Goal: Find specific page/section: Find specific page/section

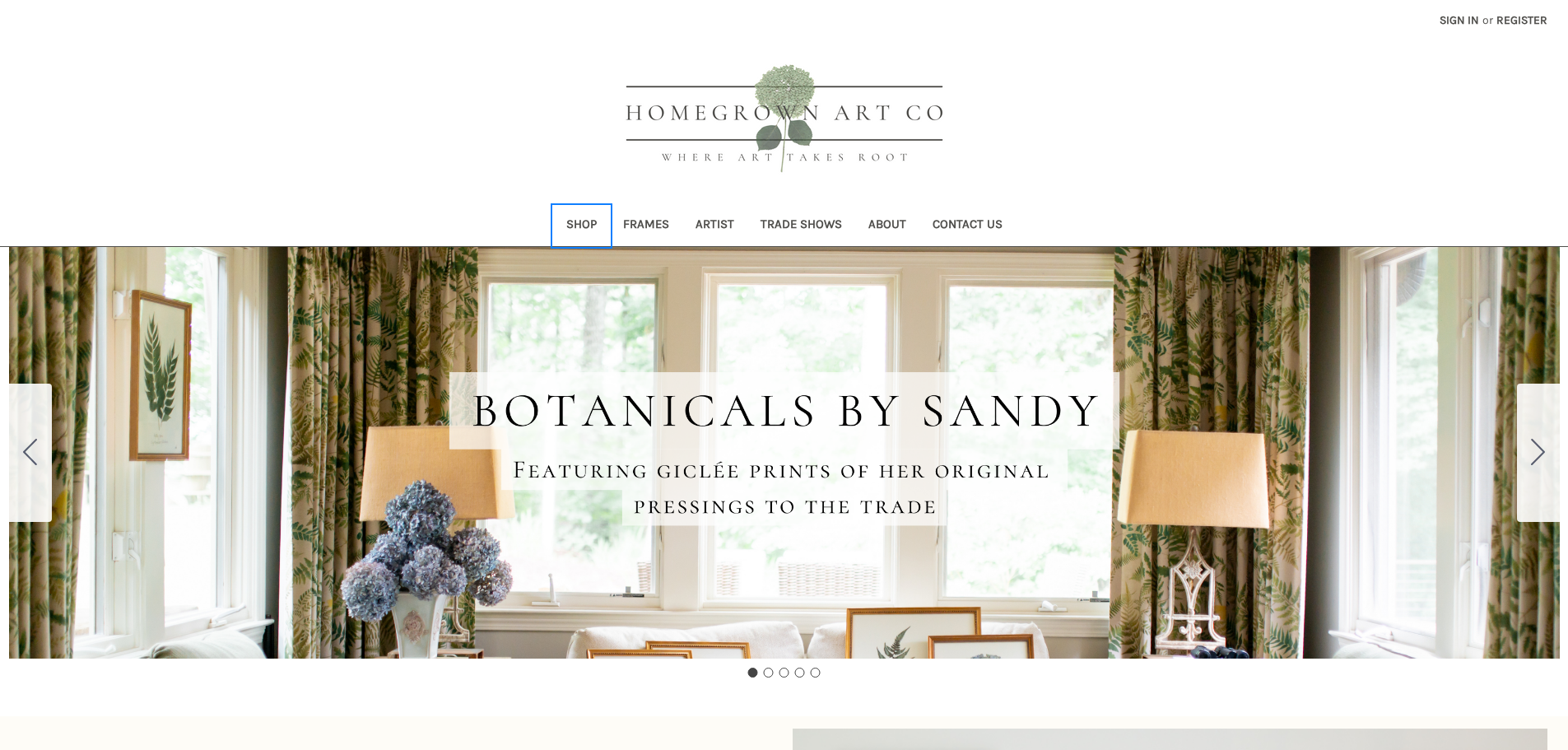
click at [587, 223] on link "Shop" at bounding box center [581, 225] width 57 height 41
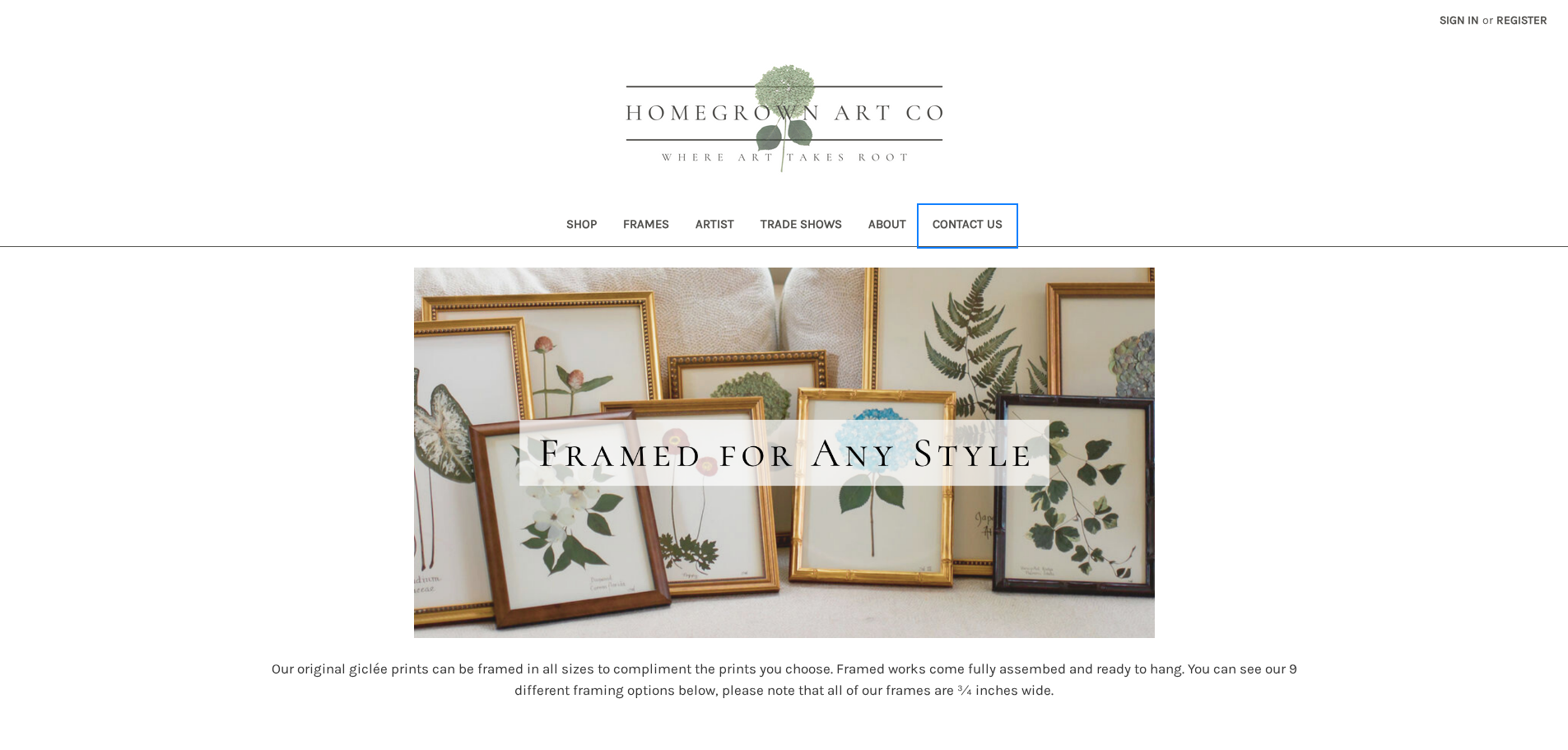
click at [970, 224] on link "Contact Us" at bounding box center [967, 225] width 96 height 41
